Goal: Task Accomplishment & Management: Manage account settings

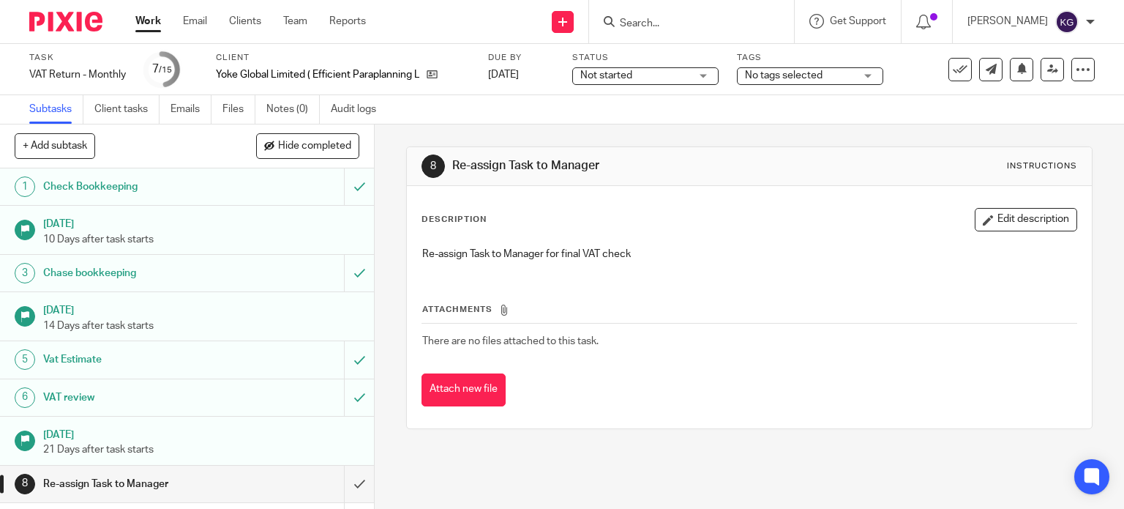
scroll to position [146, 0]
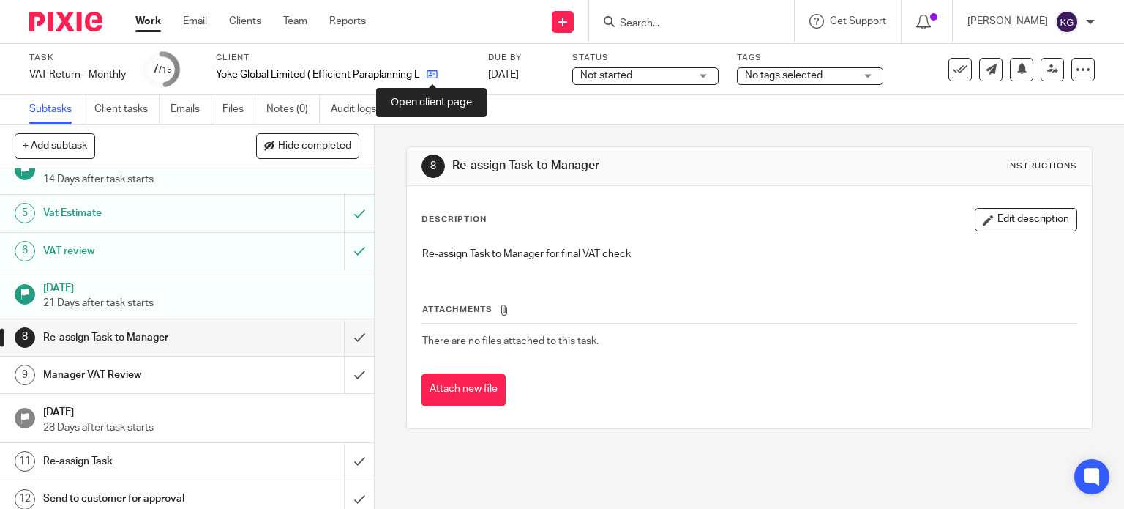
click at [435, 80] on icon at bounding box center [432, 74] width 11 height 11
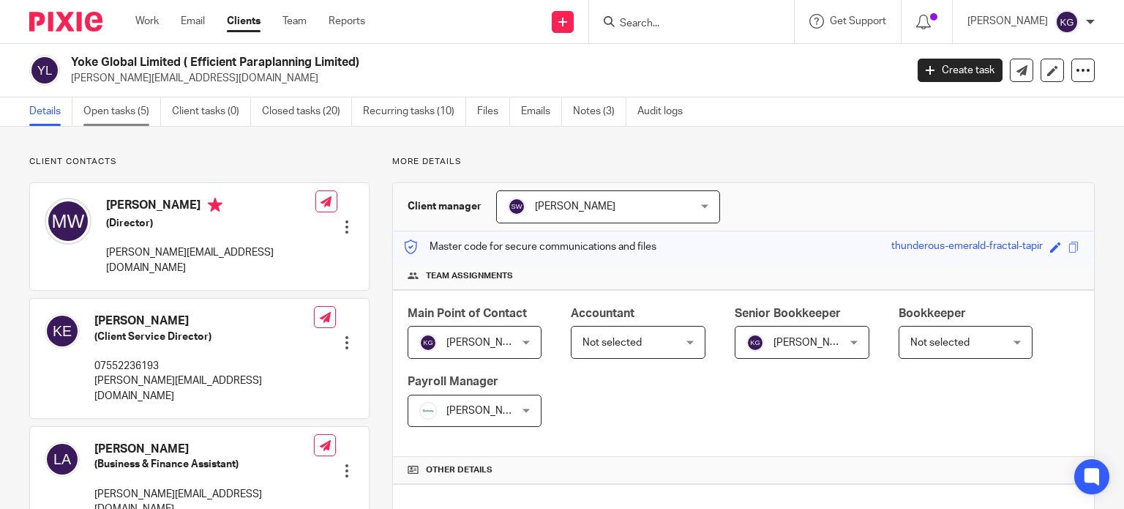
click at [121, 117] on link "Open tasks (5)" at bounding box center [122, 111] width 78 height 29
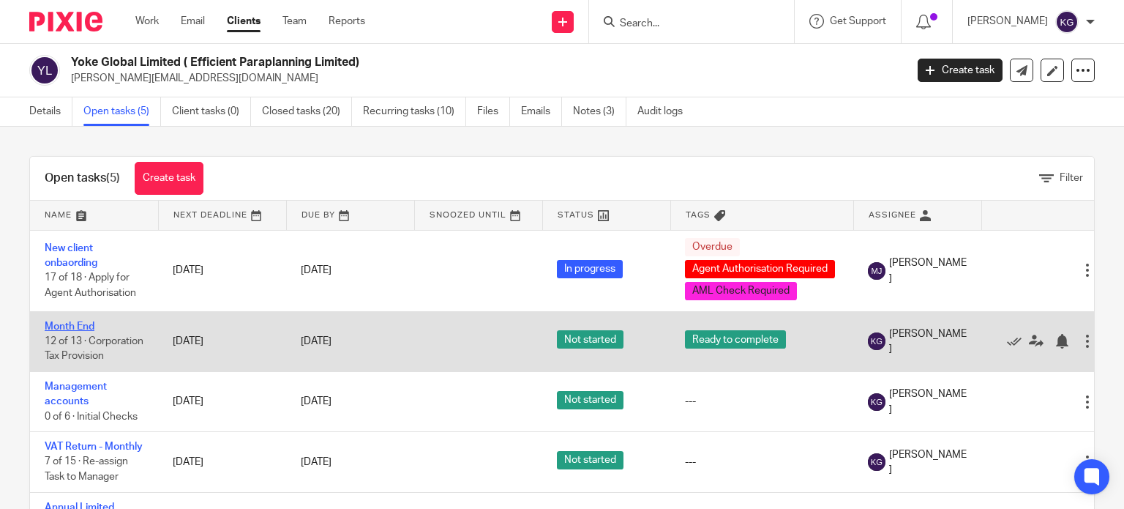
click at [75, 324] on link "Month End" at bounding box center [70, 326] width 50 height 10
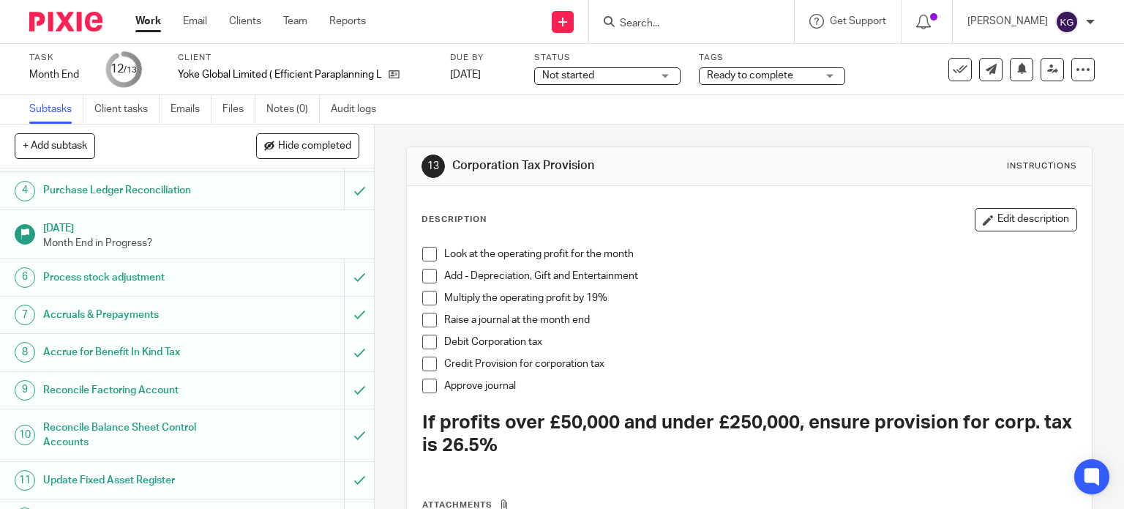
scroll to position [184, 0]
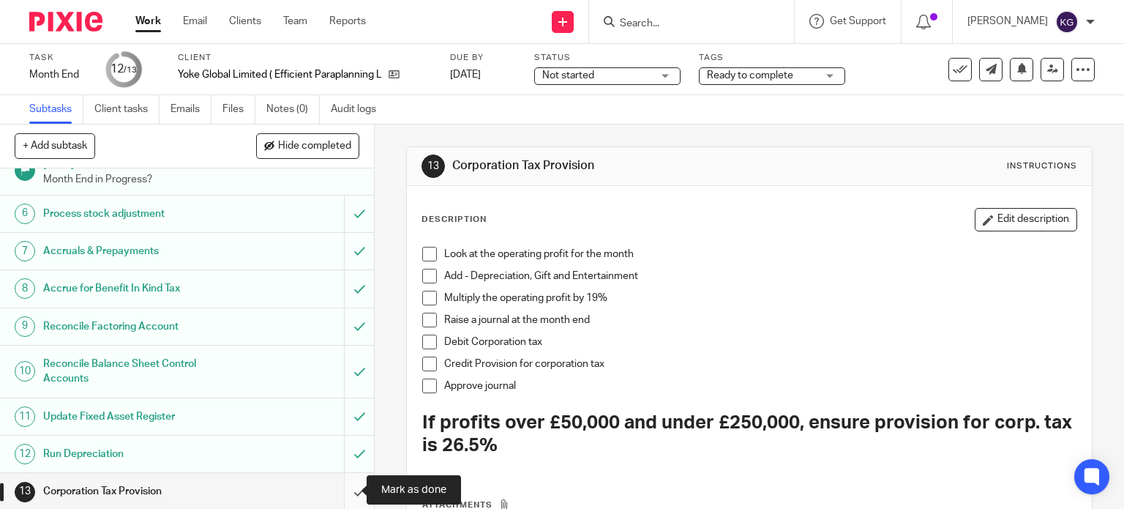
click at [344, 482] on input "submit" at bounding box center [187, 491] width 374 height 37
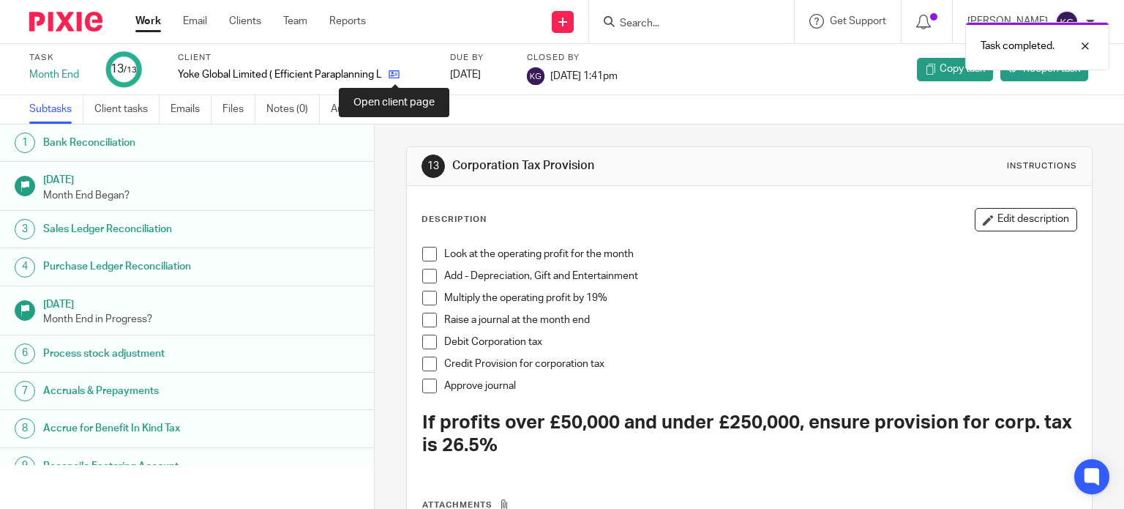
click at [400, 72] on icon at bounding box center [394, 74] width 11 height 11
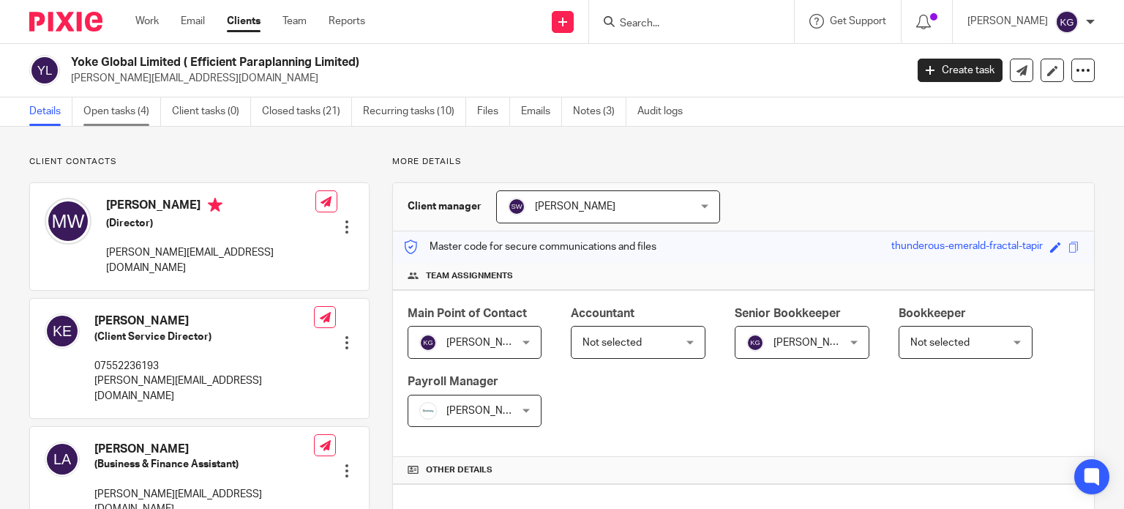
click at [124, 113] on link "Open tasks (4)" at bounding box center [122, 111] width 78 height 29
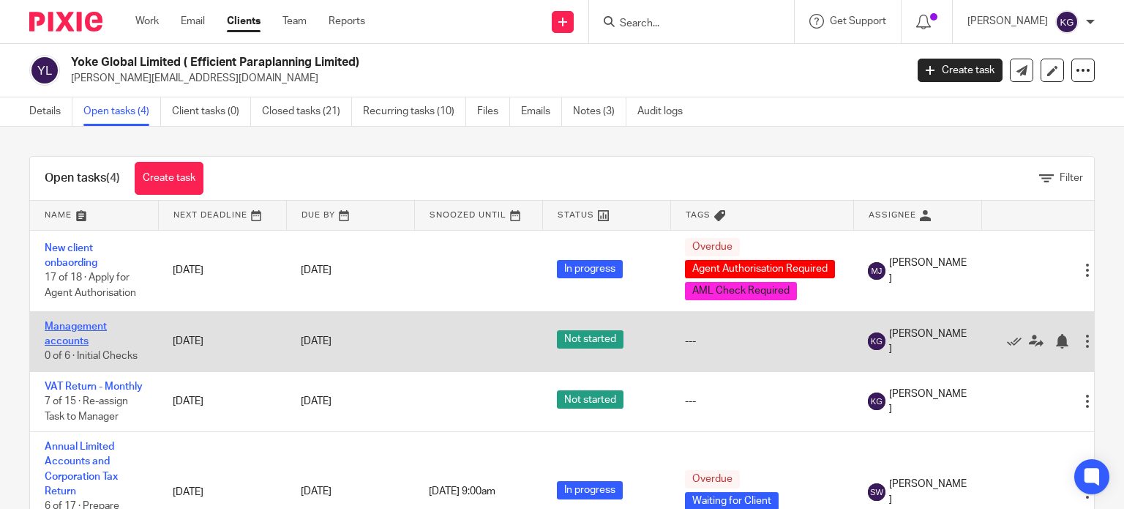
click at [84, 330] on link "Management accounts" at bounding box center [76, 333] width 62 height 25
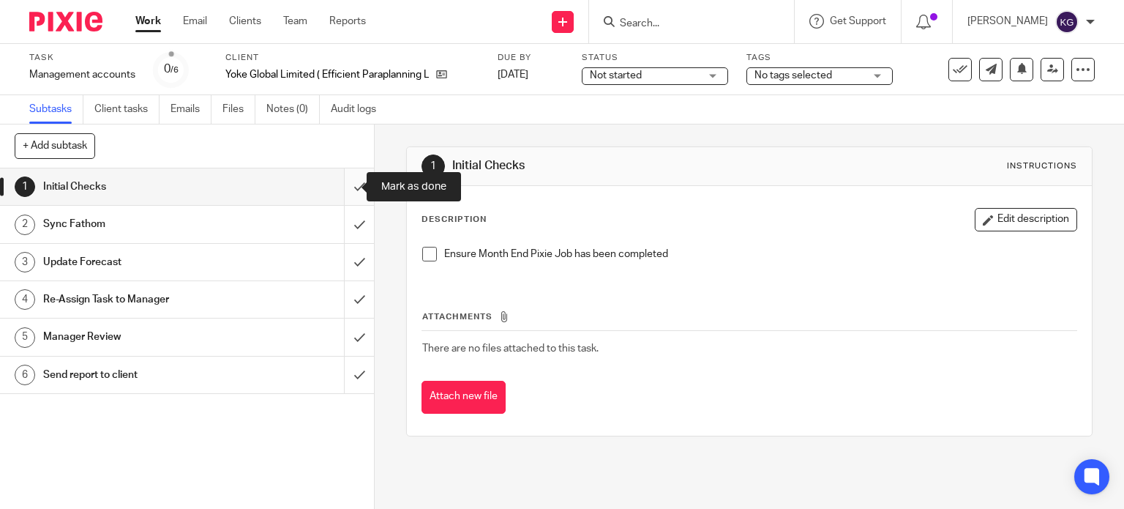
click at [350, 191] on input "submit" at bounding box center [187, 186] width 374 height 37
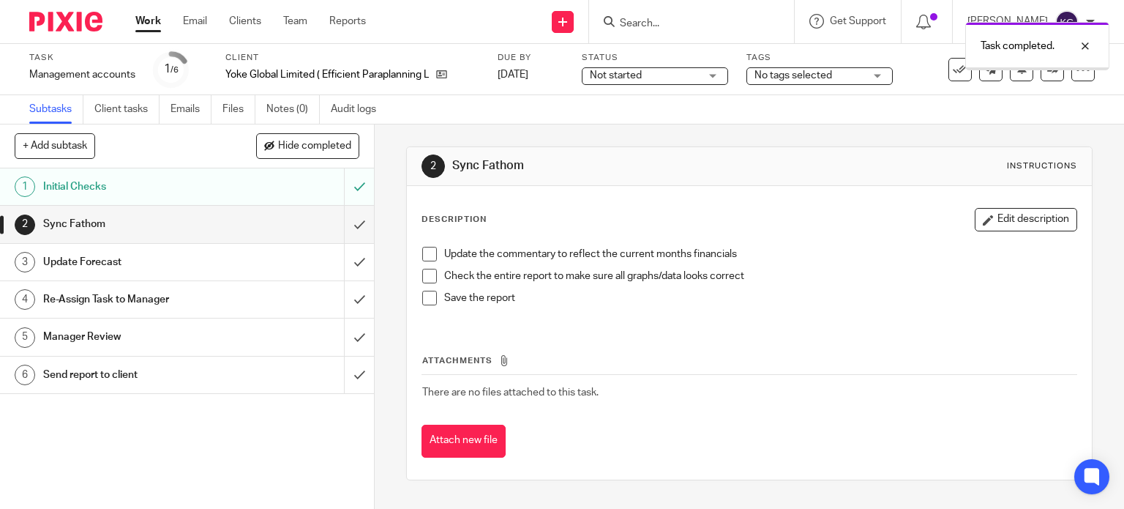
click at [345, 231] on input "submit" at bounding box center [187, 224] width 374 height 37
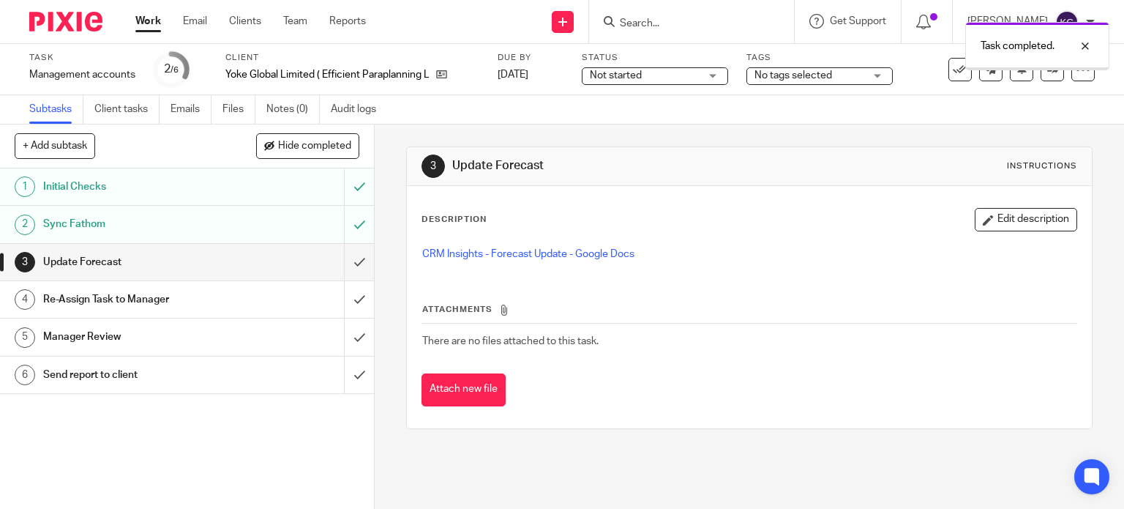
click at [351, 269] on input "submit" at bounding box center [187, 262] width 374 height 37
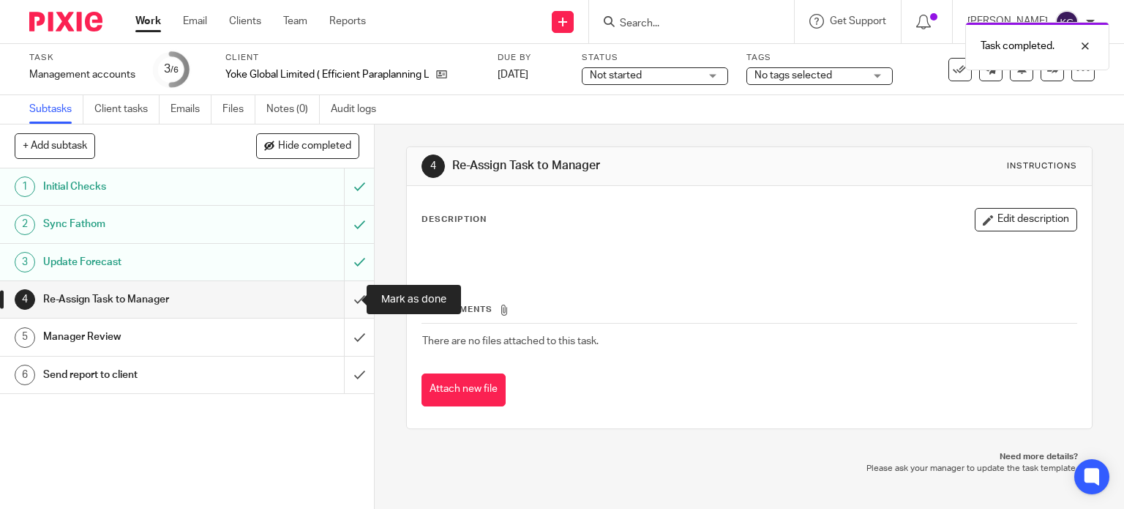
click at [351, 292] on input "submit" at bounding box center [187, 299] width 374 height 37
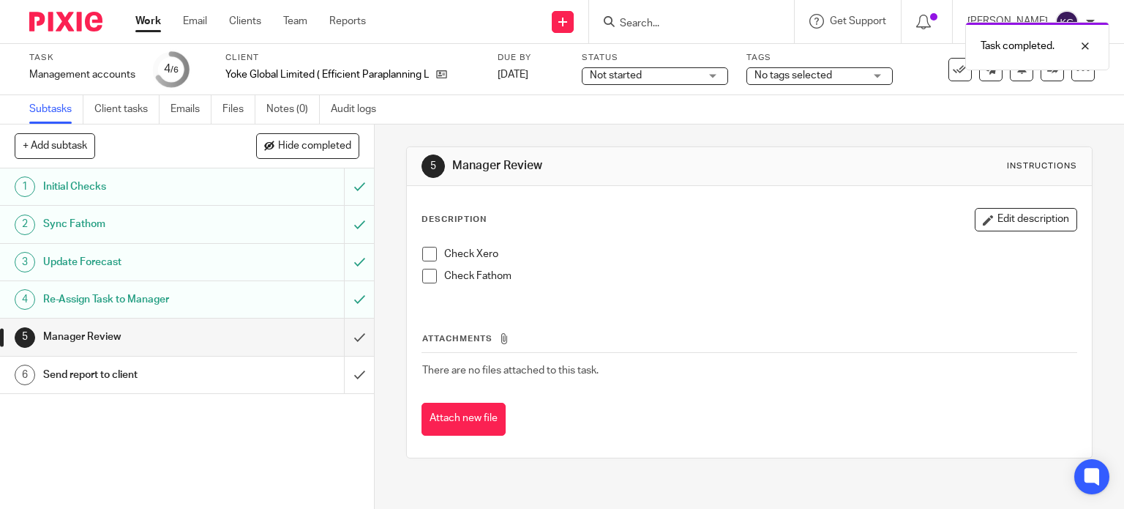
click at [709, 75] on div "Not started Not started" at bounding box center [655, 76] width 146 height 18
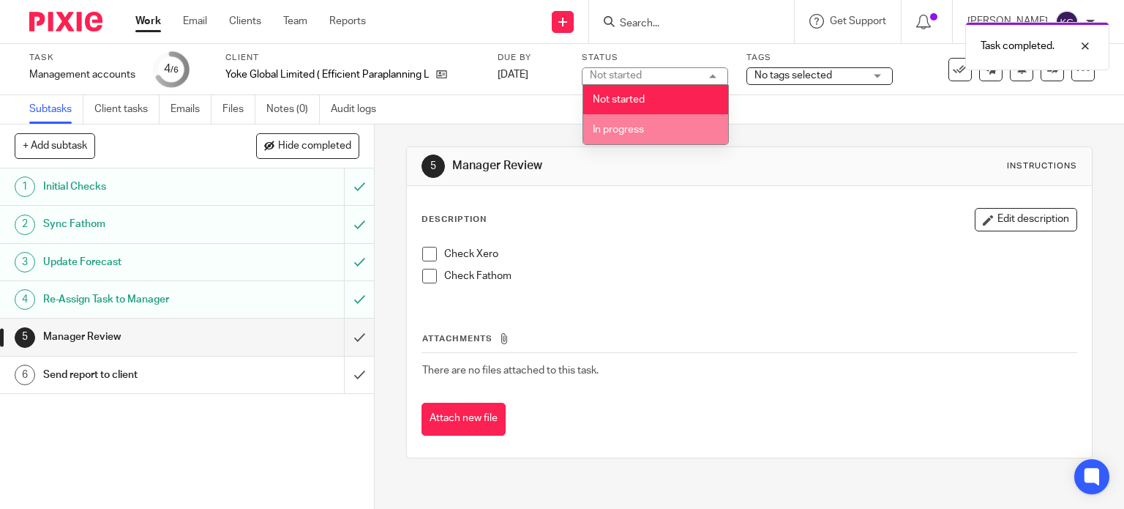
click at [673, 126] on li "In progress" at bounding box center [655, 129] width 145 height 30
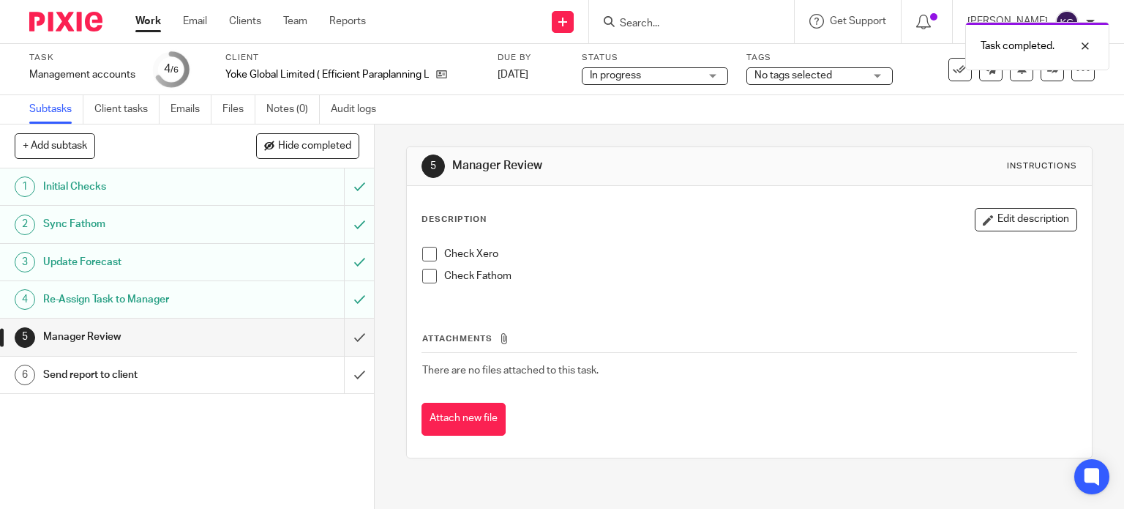
click at [785, 75] on span "No tags selected" at bounding box center [794, 75] width 78 height 10
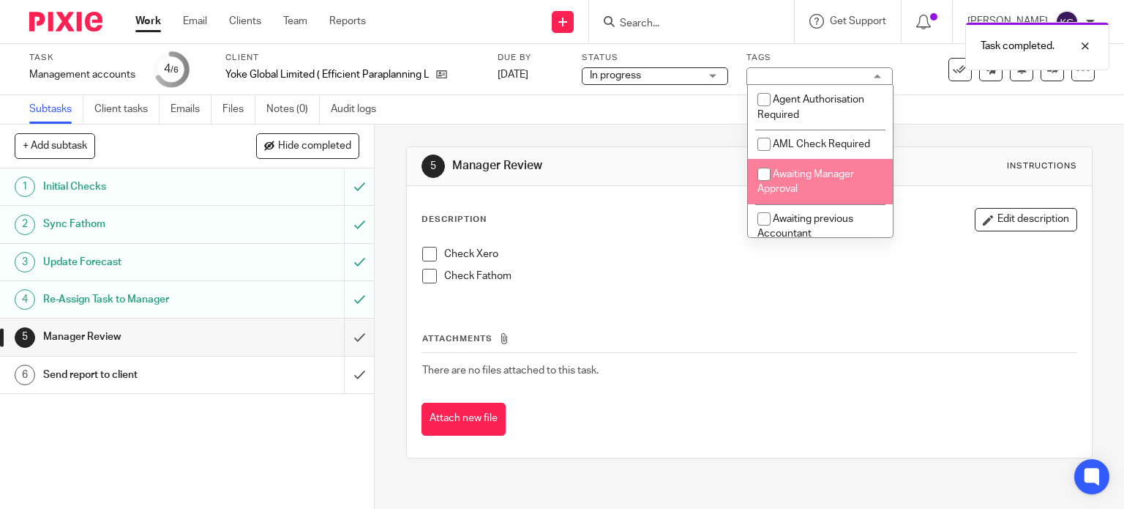
click at [820, 170] on span "Awaiting Manager Approval" at bounding box center [806, 182] width 97 height 26
checkbox input "true"
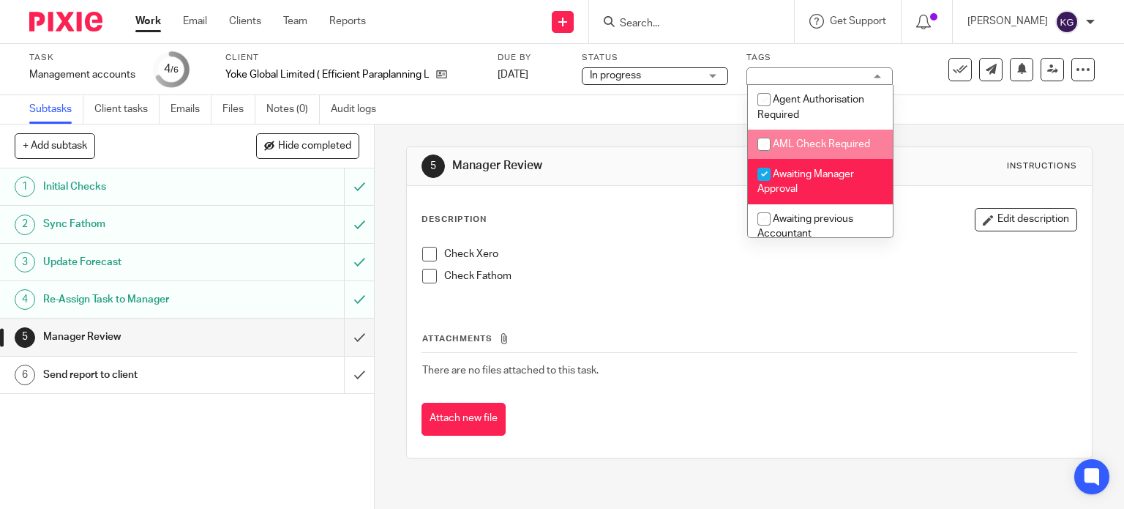
click at [706, 122] on div "Subtasks Client tasks Emails Files Notes (0) Audit logs" at bounding box center [562, 109] width 1124 height 29
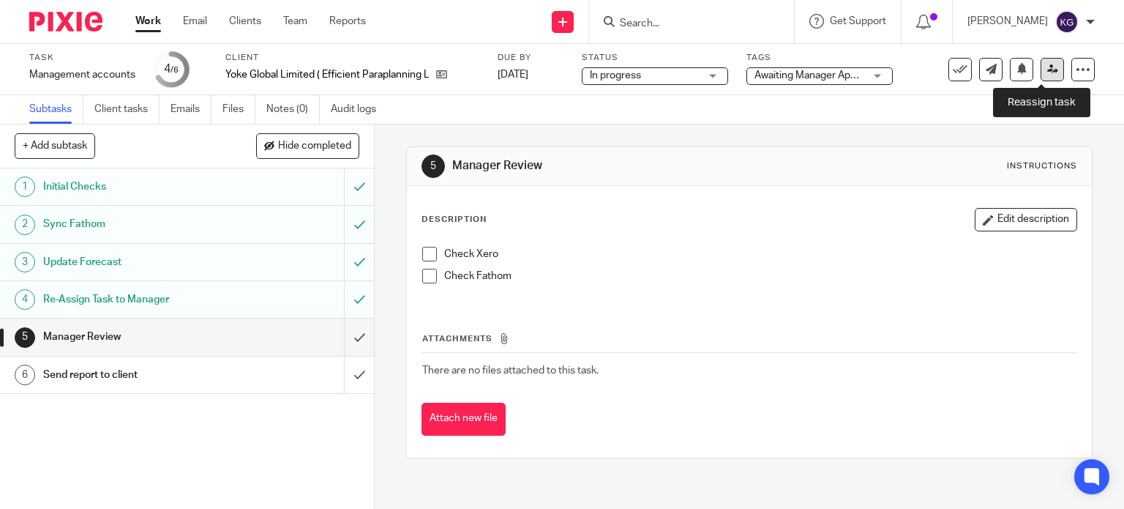
click at [1048, 72] on link at bounding box center [1052, 69] width 23 height 23
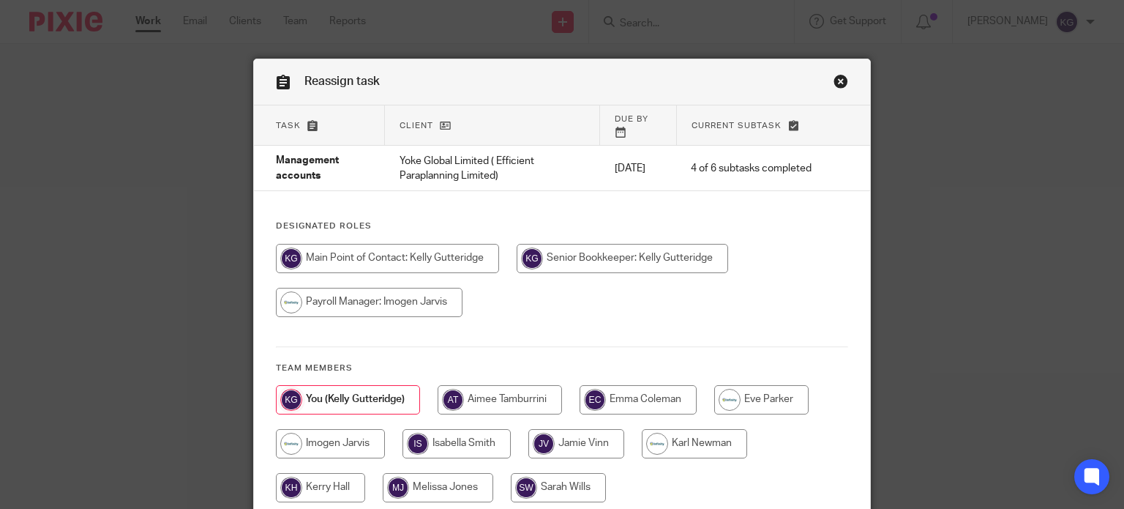
click at [681, 435] on input "radio" at bounding box center [694, 443] width 105 height 29
radio input "true"
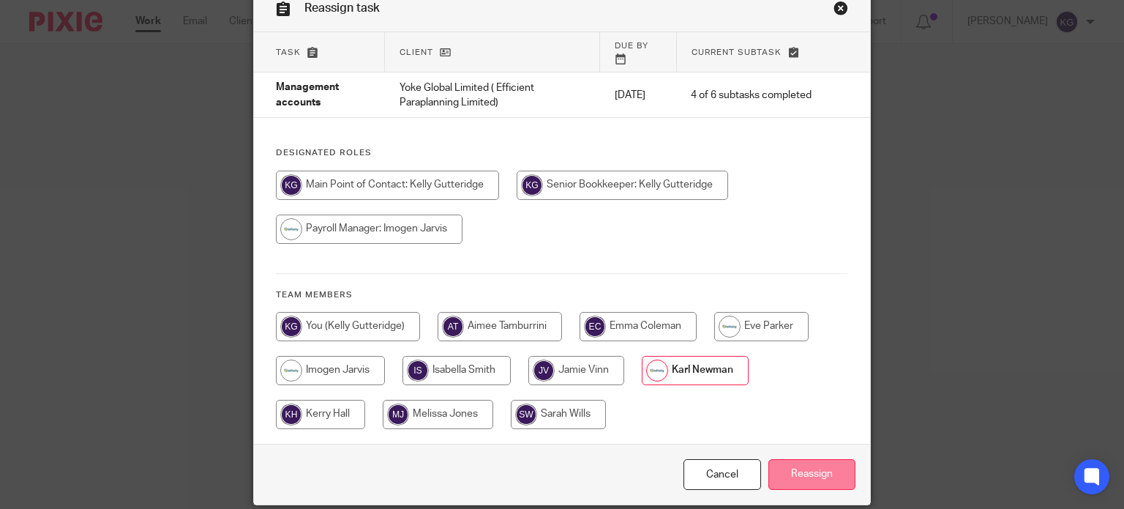
click at [795, 459] on input "Reassign" at bounding box center [812, 474] width 87 height 31
